Goal: Task Accomplishment & Management: Manage account settings

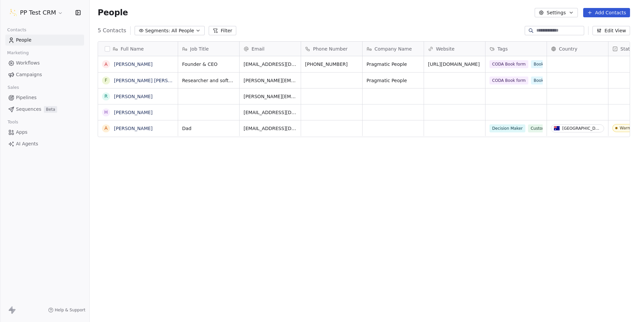
scroll to position [278, 543]
click at [39, 9] on html "PP Test CRM Contacts People Marketing Workflows Campaigns Sales Pipelines Seque…" at bounding box center [319, 161] width 638 height 322
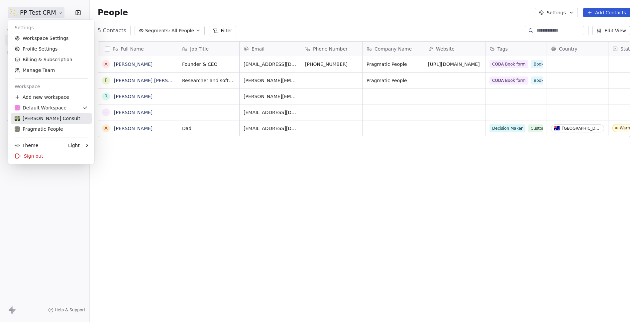
click at [38, 115] on div "[PERSON_NAME] Consult" at bounding box center [48, 118] width 66 height 7
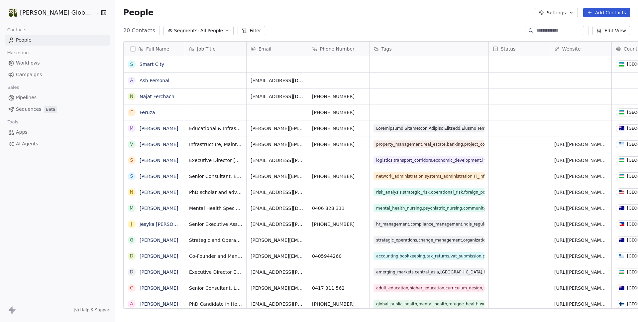
scroll to position [278, 543]
click at [374, 163] on span "logistics,transport_corridors,economic_development,investment_promotion,public_…" at bounding box center [429, 160] width 110 height 8
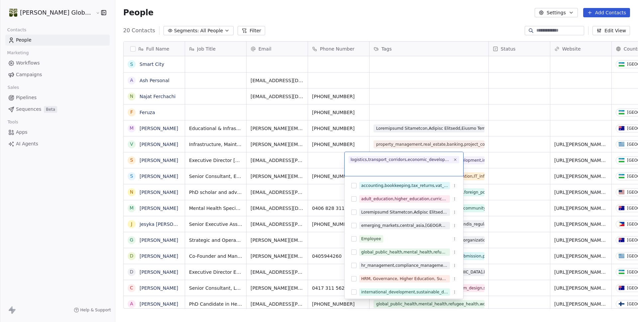
click at [343, 23] on html "[PERSON_NAME] Global Consult Contacts People Marketing Workflows Campaigns Sale…" at bounding box center [319, 161] width 638 height 322
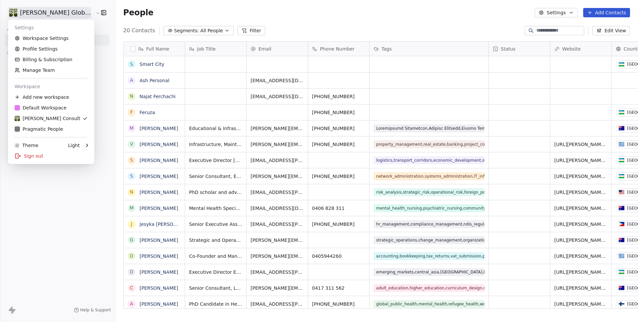
click at [31, 14] on html "[PERSON_NAME] Global Consult Contacts People Marketing Workflows Campaigns Sale…" at bounding box center [319, 161] width 638 height 322
click at [161, 15] on html "[PERSON_NAME] Global Consult Contacts People Marketing Workflows Campaigns Sale…" at bounding box center [319, 161] width 638 height 322
click at [26, 12] on html "[PERSON_NAME] Global Consult Contacts People Marketing Workflows Campaigns Sale…" at bounding box center [319, 161] width 638 height 322
click at [44, 42] on link "Workspace Settings" at bounding box center [51, 38] width 81 height 11
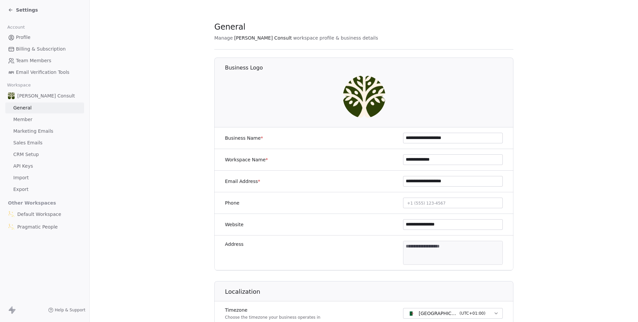
click at [37, 142] on span "Sales Emails" at bounding box center [27, 142] width 29 height 7
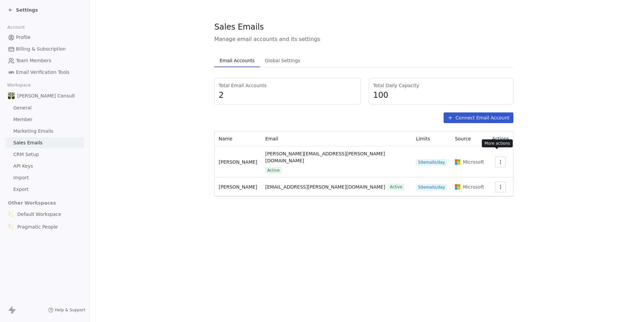
click at [498, 159] on icon "button" at bounding box center [500, 161] width 5 height 5
click at [493, 173] on span "Settings" at bounding box center [486, 170] width 19 height 7
click at [269, 59] on span "Global Settings" at bounding box center [282, 60] width 41 height 9
